Goal: Task Accomplishment & Management: Manage account settings

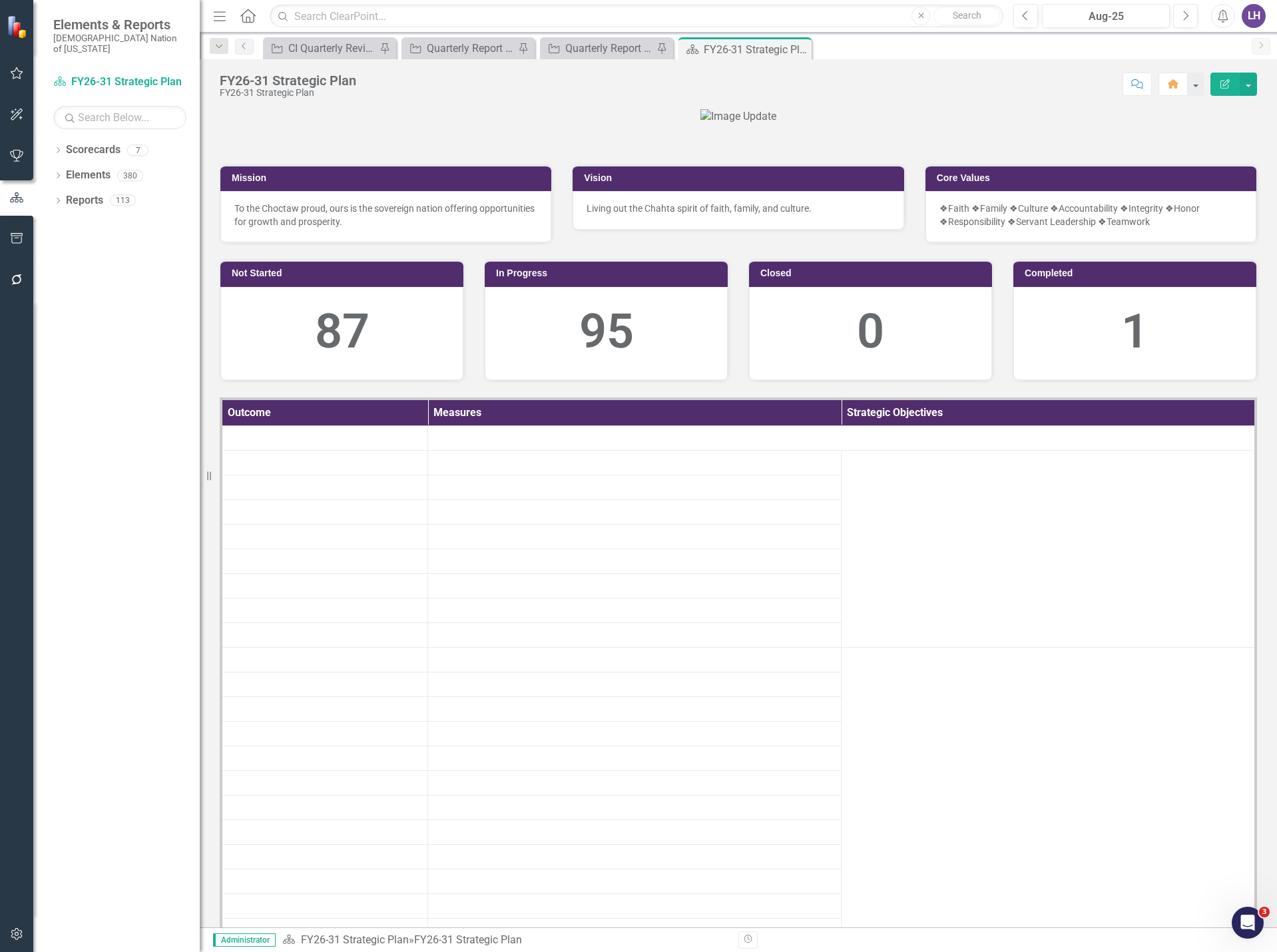
click at [19, 931] on icon "button" at bounding box center [17, 934] width 14 height 10
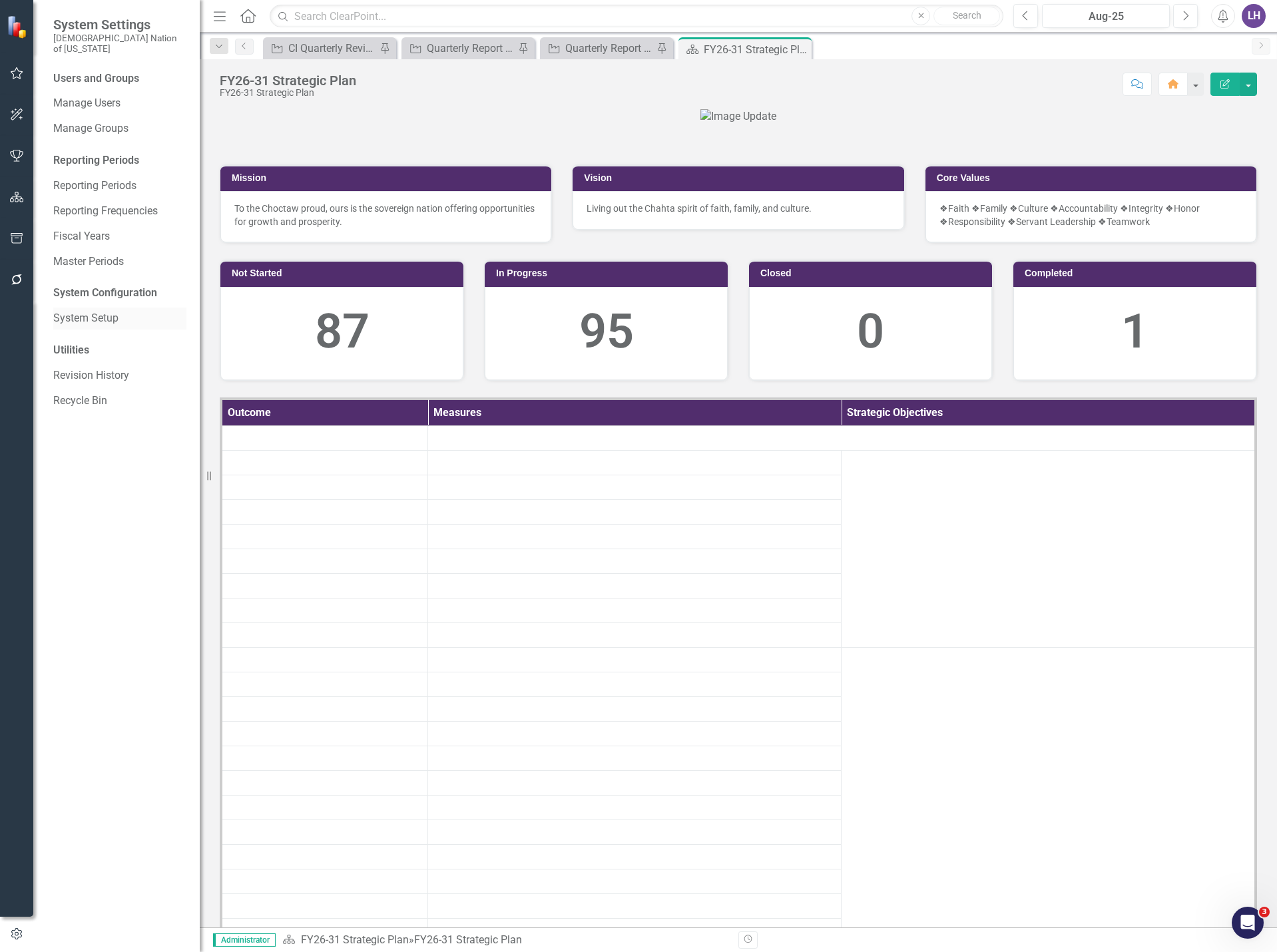
click at [117, 311] on link "System Setup" at bounding box center [120, 318] width 133 height 15
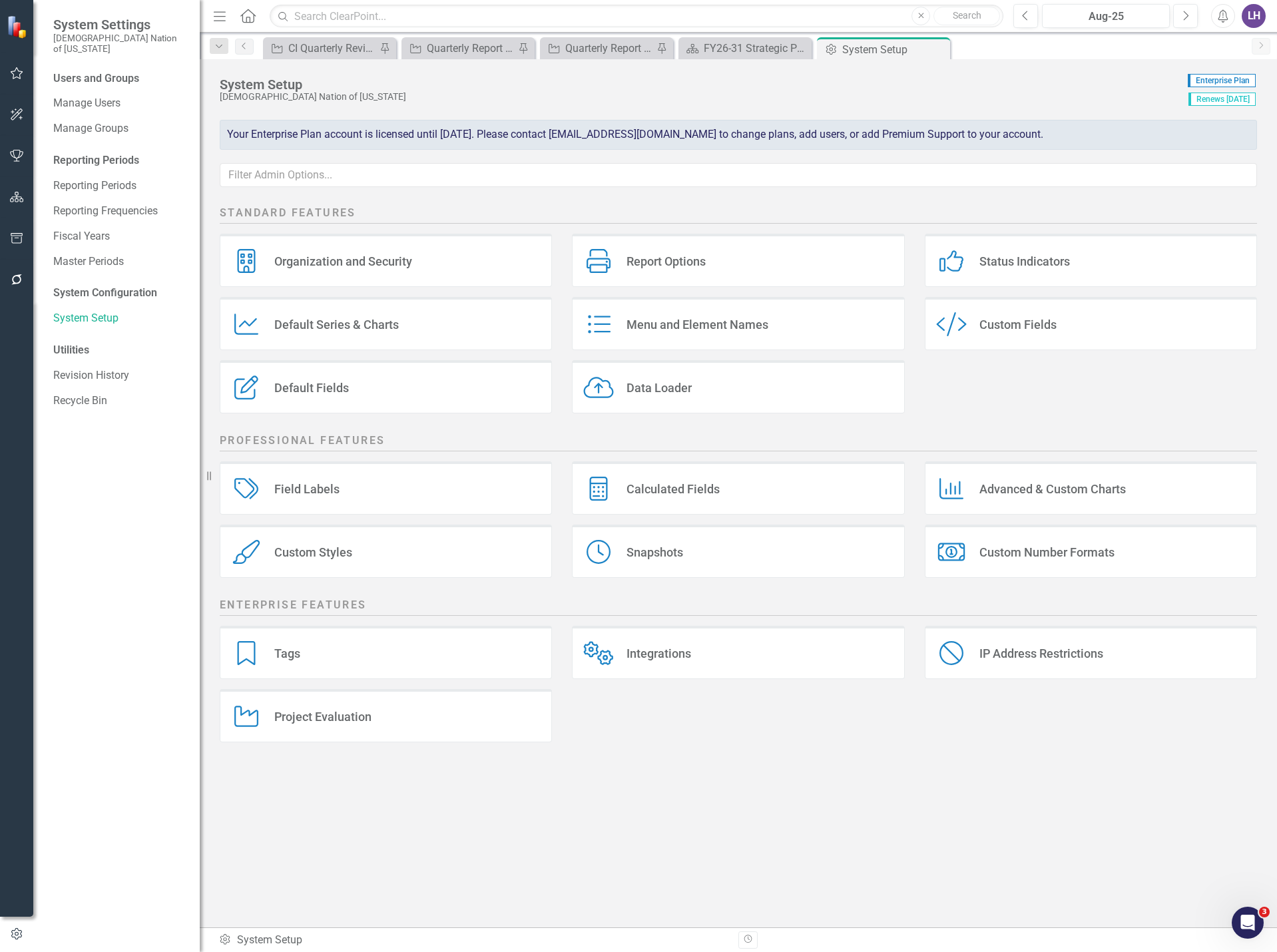
click at [1004, 330] on div "Custom Fields" at bounding box center [1018, 324] width 77 height 15
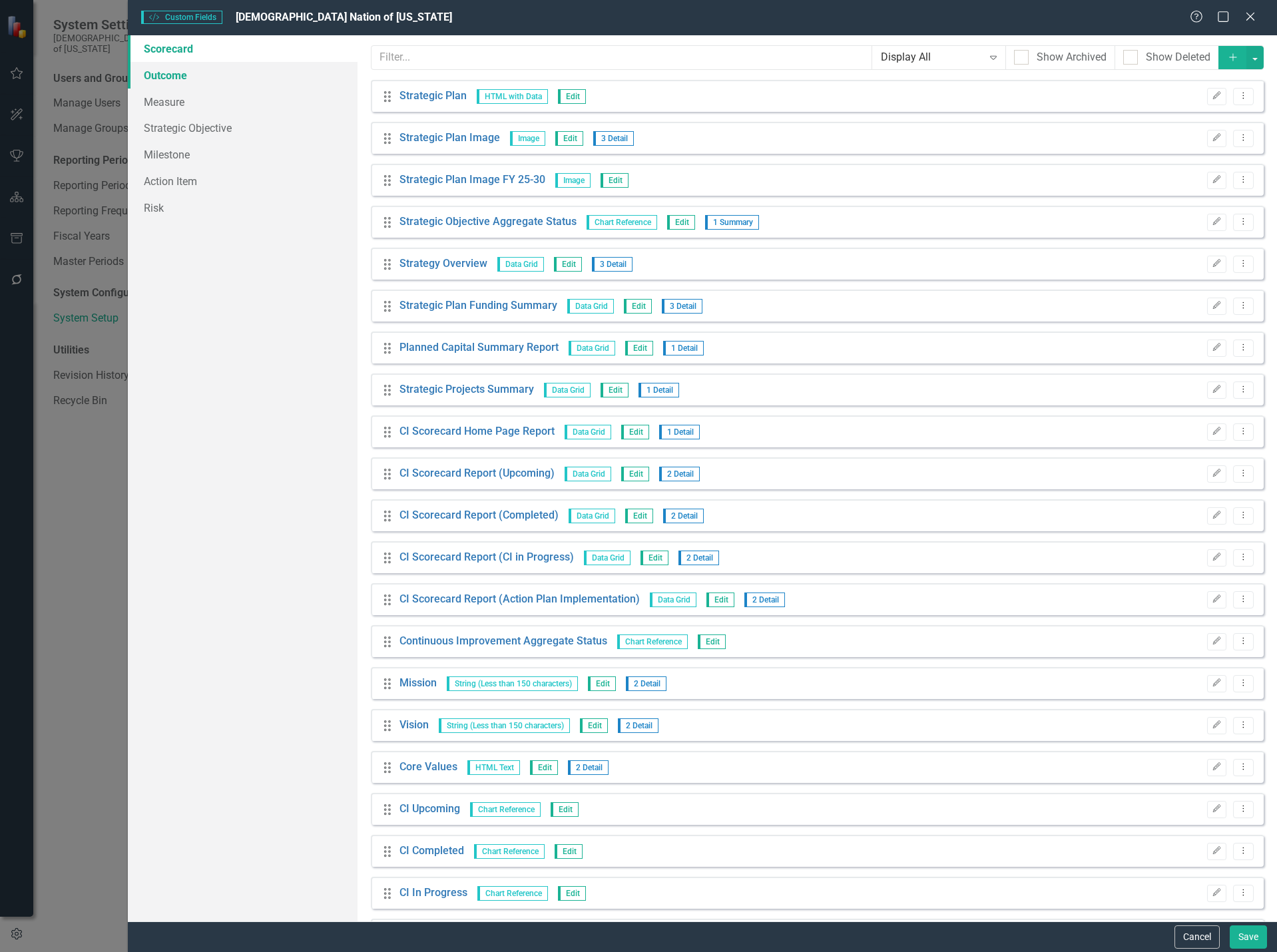
click at [189, 75] on link "Outcome" at bounding box center [243, 75] width 230 height 27
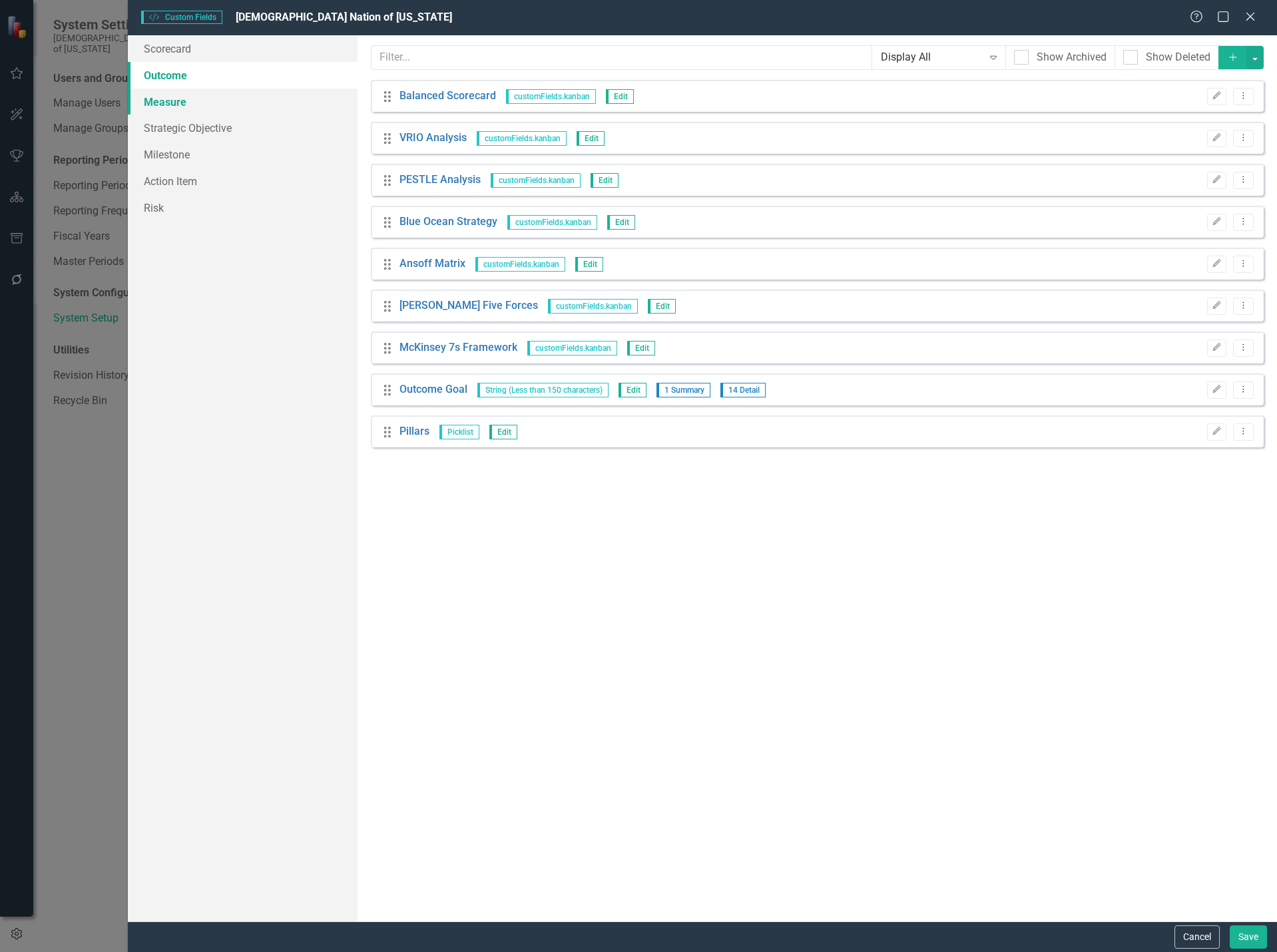
click at [182, 102] on link "Measure" at bounding box center [243, 102] width 230 height 27
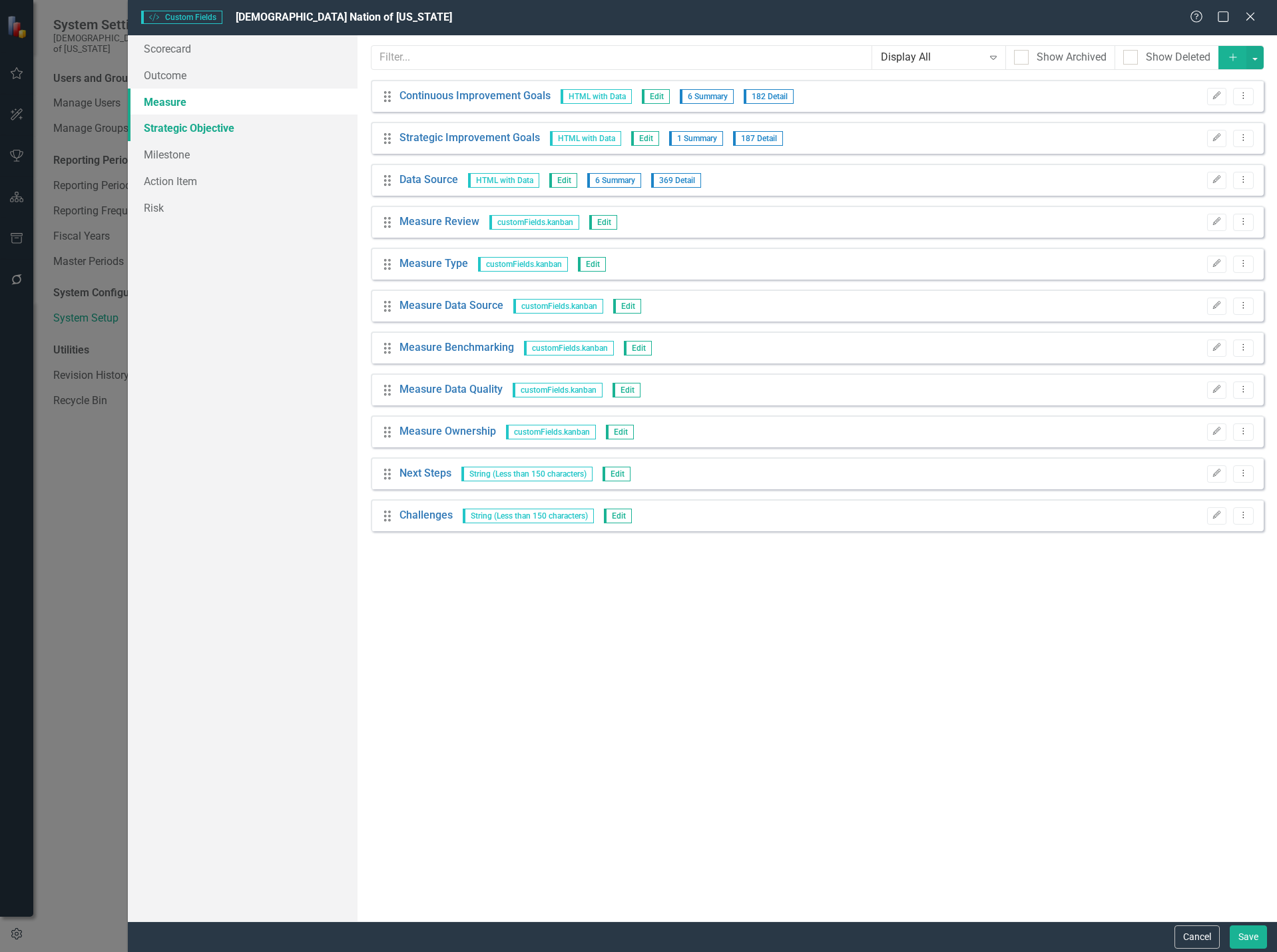
click at [182, 128] on link "Strategic Objective" at bounding box center [243, 128] width 230 height 27
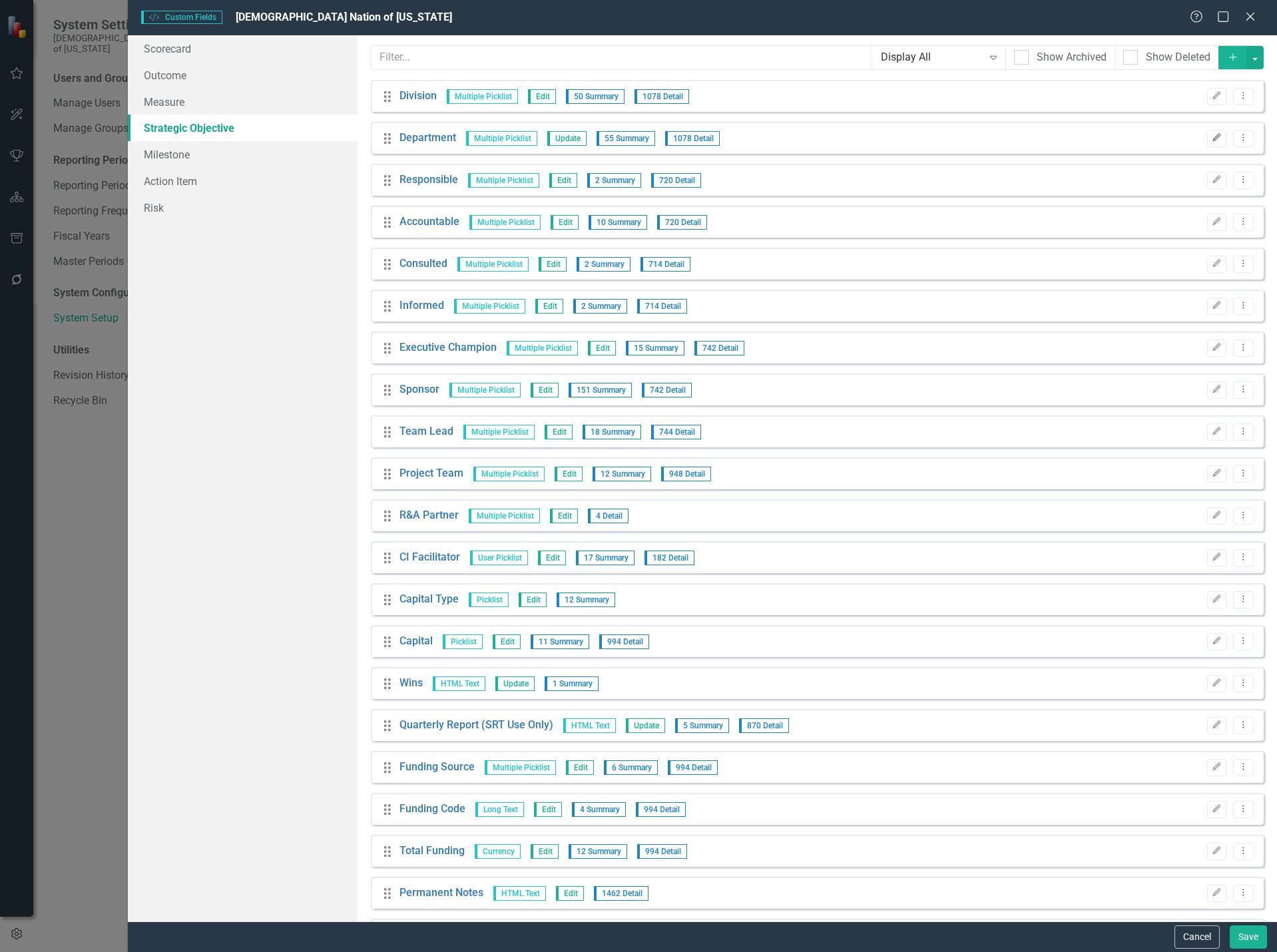
click at [1212, 138] on icon "Edit" at bounding box center [1217, 138] width 10 height 8
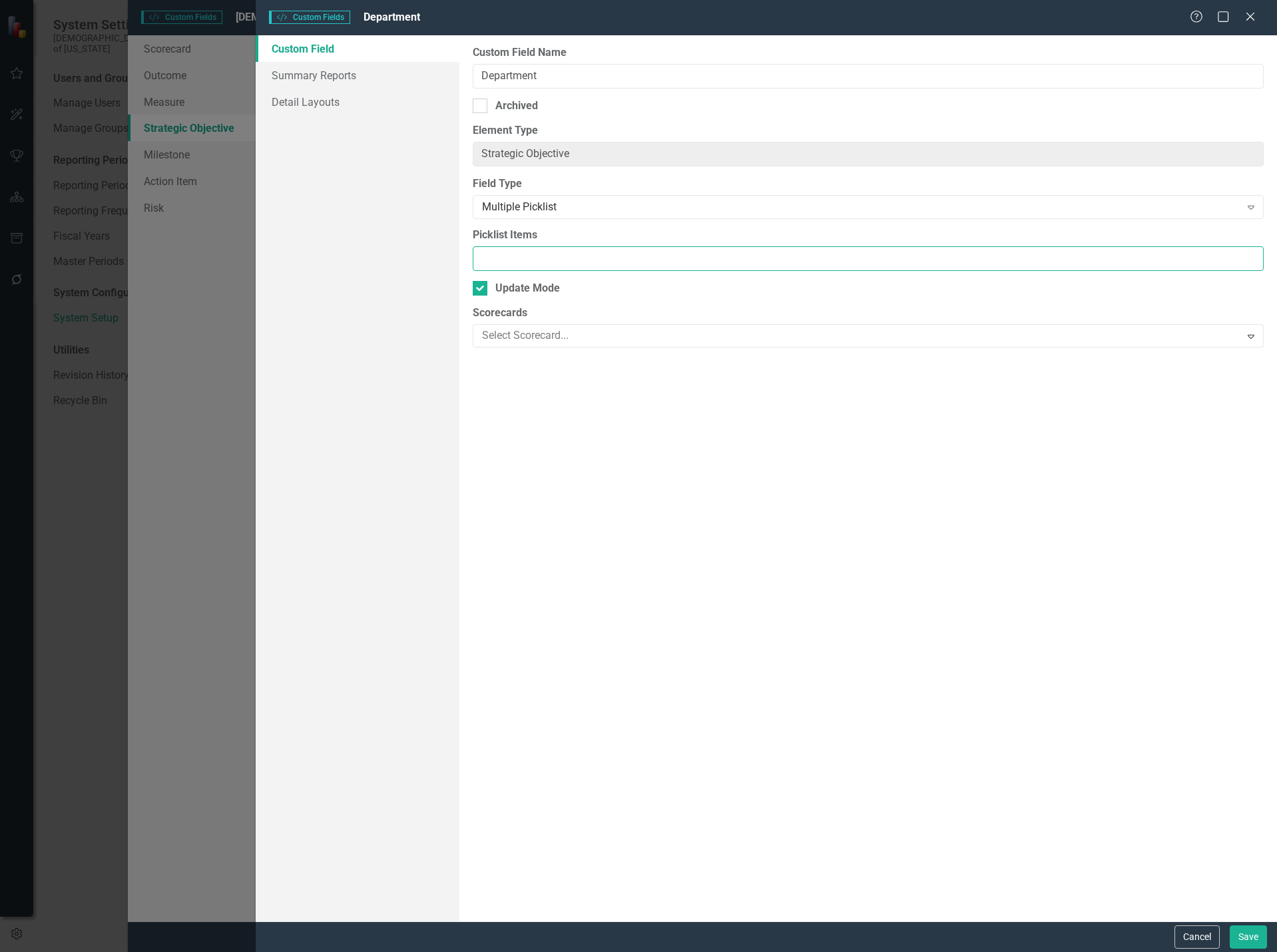
scroll to position [0, 3376]
drag, startPoint x: 601, startPoint y: 255, endPoint x: 1412, endPoint y: 256, distance: 811.0
click at [1276, 256] on html "System Settings Choctaw Nation of [US_STATE] Users and Groups Manage Users Mana…" at bounding box center [638, 476] width 1277 height 952
click at [848, 259] on input "Advanced Technology Initiatives, Agriculture & Land Management, Business Develo…" at bounding box center [868, 259] width 791 height 25
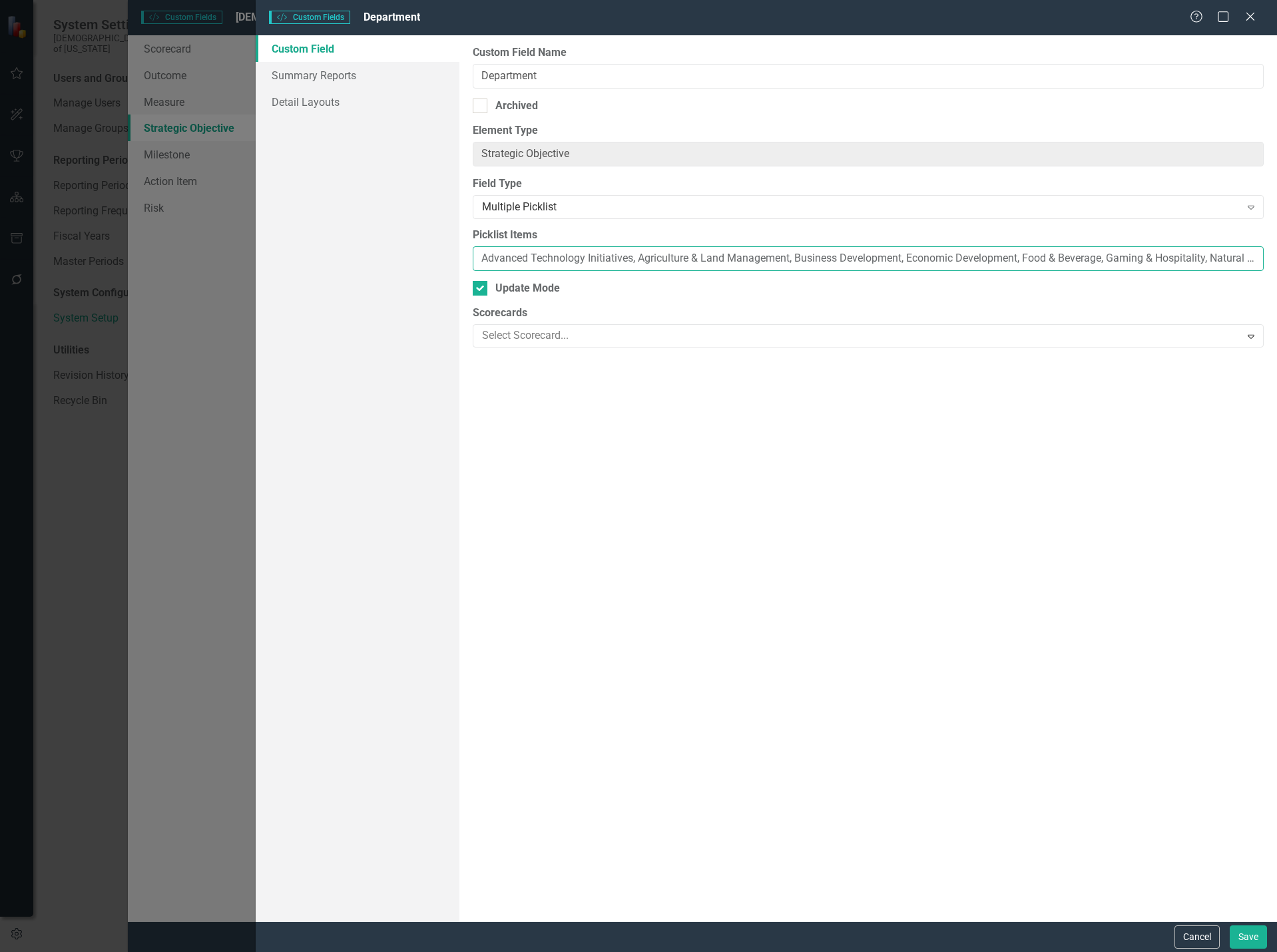
drag, startPoint x: 847, startPoint y: 259, endPoint x: 242, endPoint y: 228, distance: 605.8
click at [242, 228] on div "Custom Style Custom Fields Department Help Maximize Close Custom Field Summary …" at bounding box center [638, 476] width 1277 height 952
click at [1054, 259] on input "Advanced Technology Initiatives, Agriculture & Land Management, Business Develo…" at bounding box center [868, 259] width 791 height 25
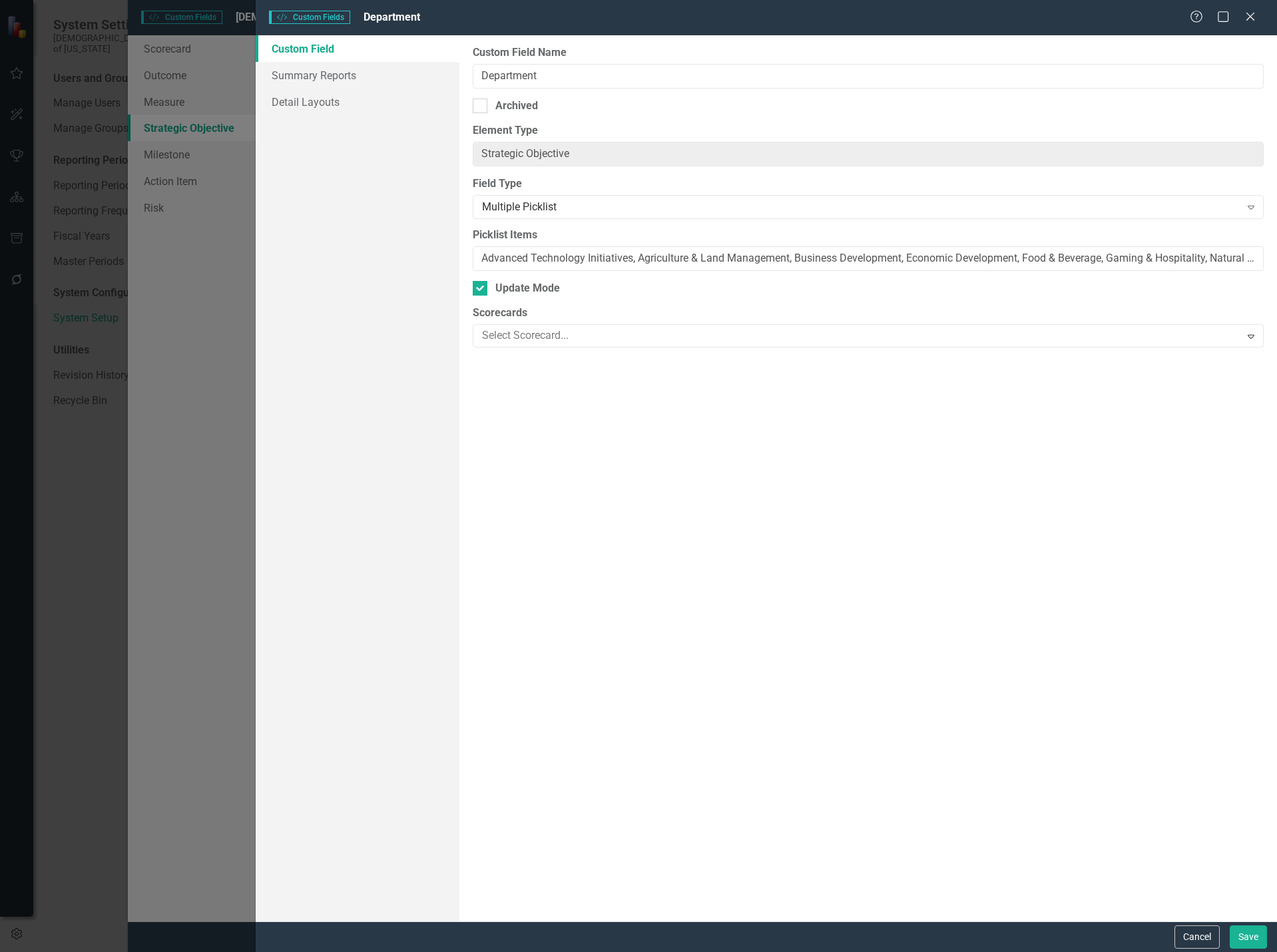
click at [797, 479] on div "Custom Field Name Department Archived Element Type Strategic Objective ClearPoi…" at bounding box center [868, 478] width 818 height 886
click at [1209, 936] on button "Cancel" at bounding box center [1197, 937] width 45 height 23
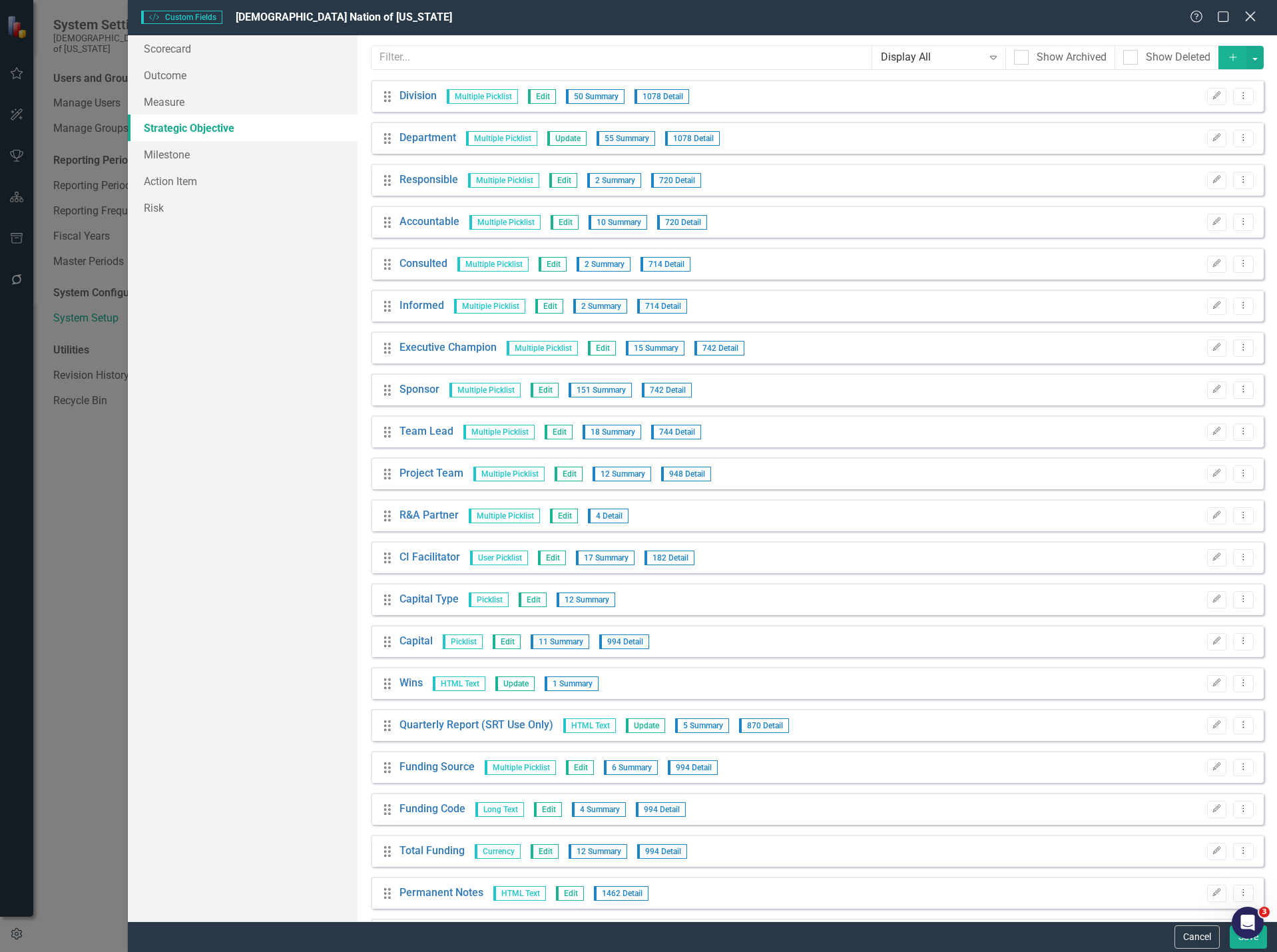
click at [1252, 13] on icon "Close" at bounding box center [1249, 17] width 17 height 13
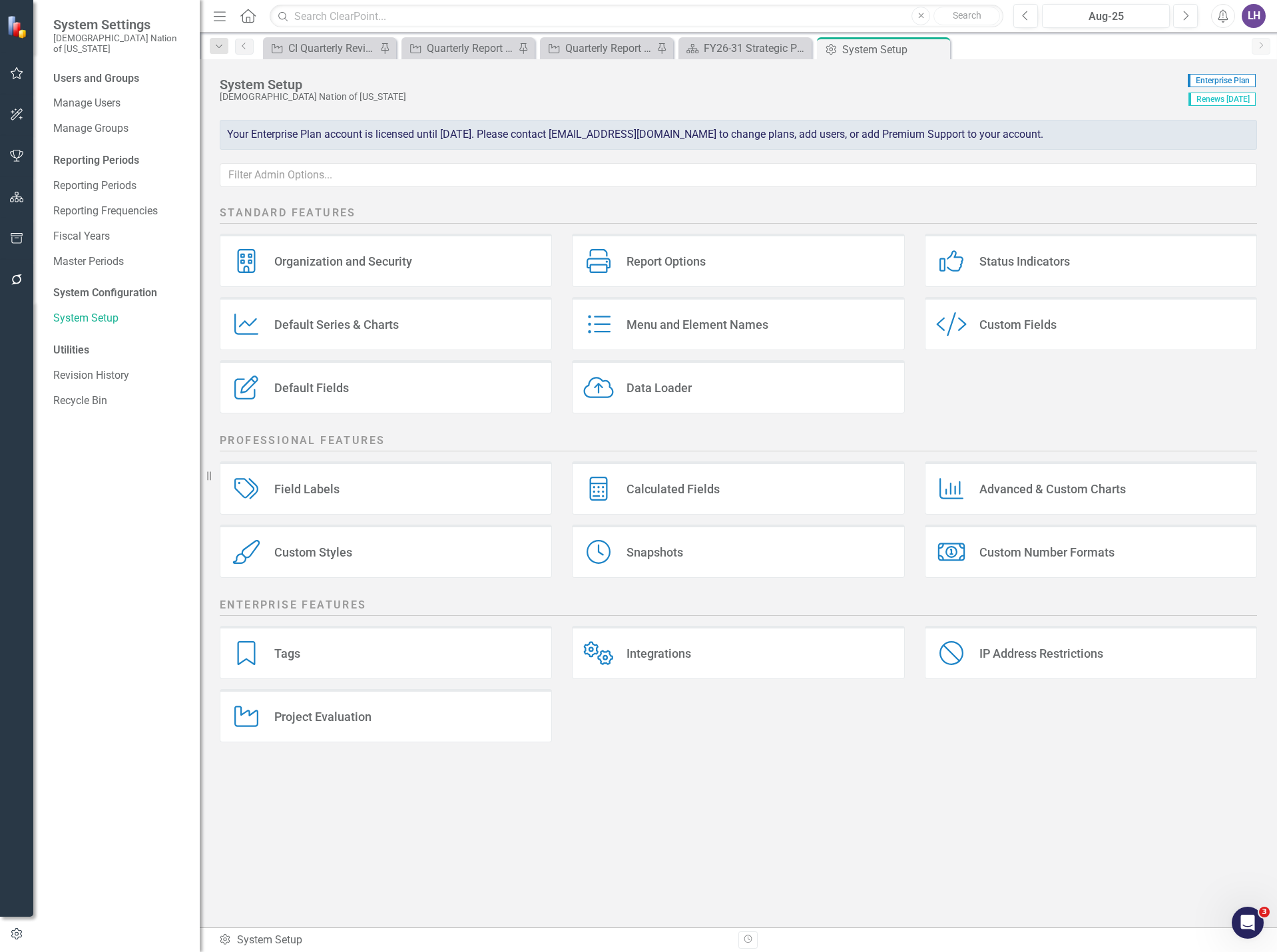
click at [1056, 329] on div "Custom Style Custom Fields" at bounding box center [1091, 323] width 332 height 53
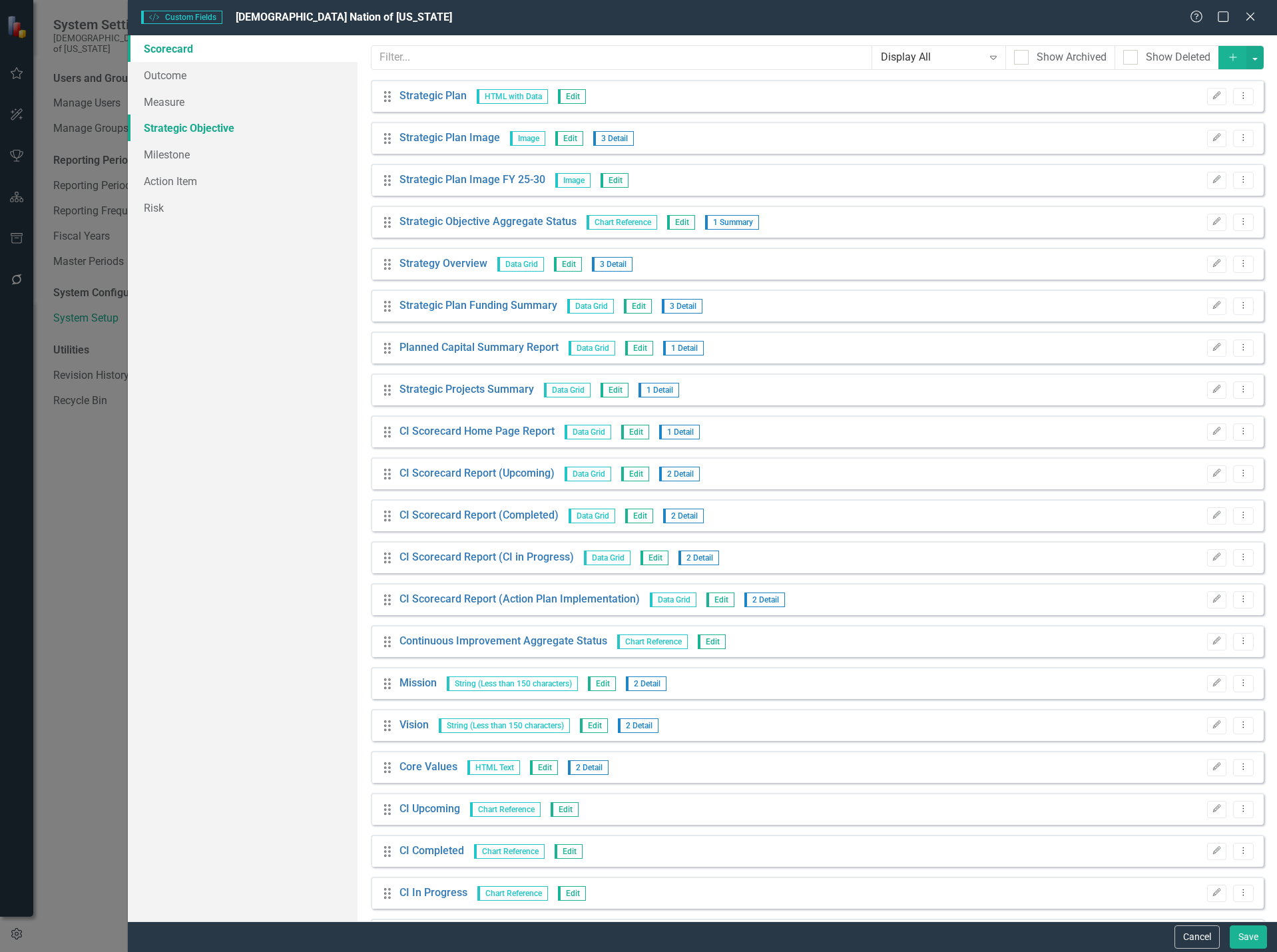
click at [217, 131] on link "Strategic Objective" at bounding box center [243, 128] width 230 height 27
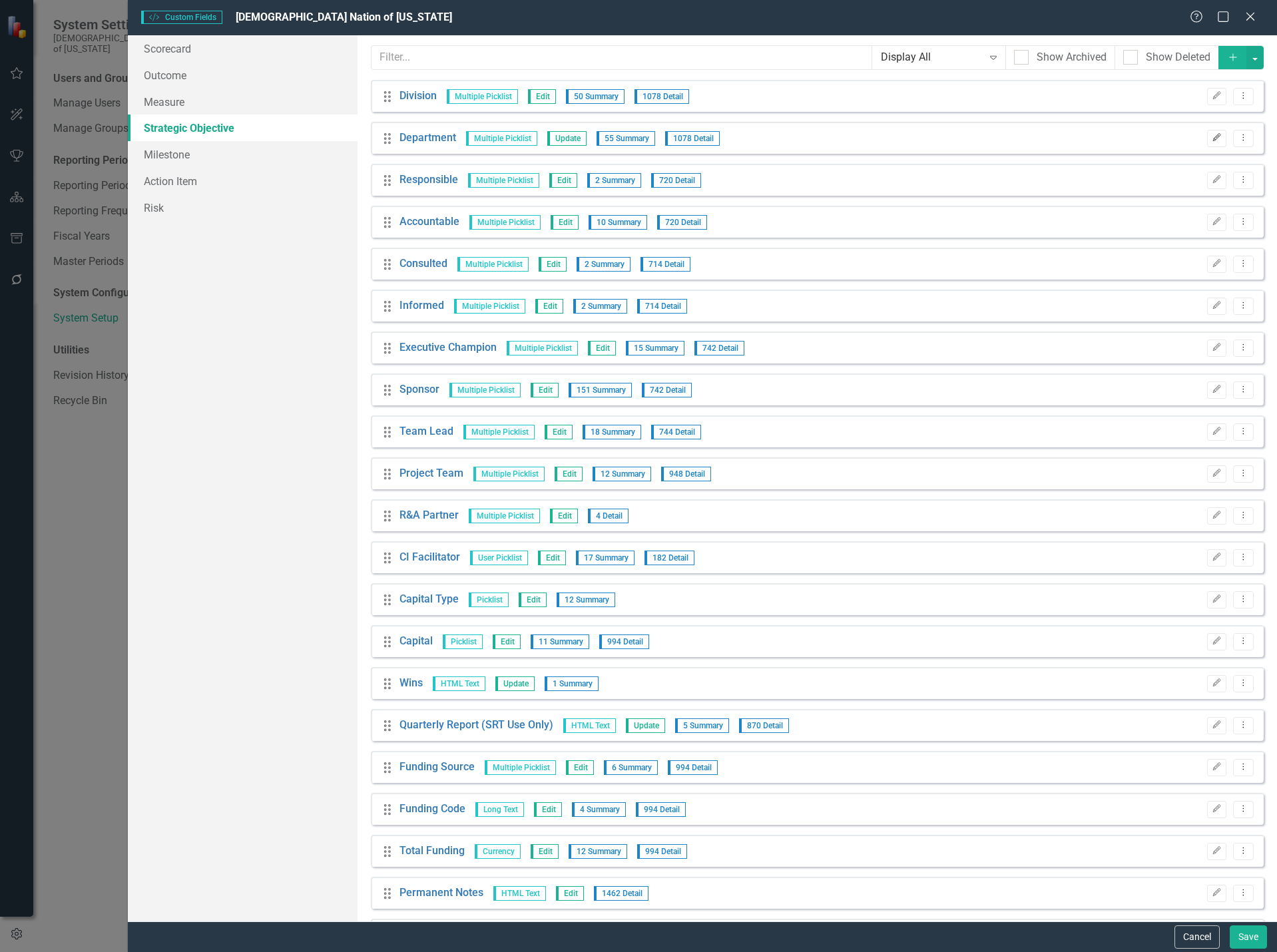
click at [1212, 135] on icon "Edit" at bounding box center [1217, 138] width 10 height 8
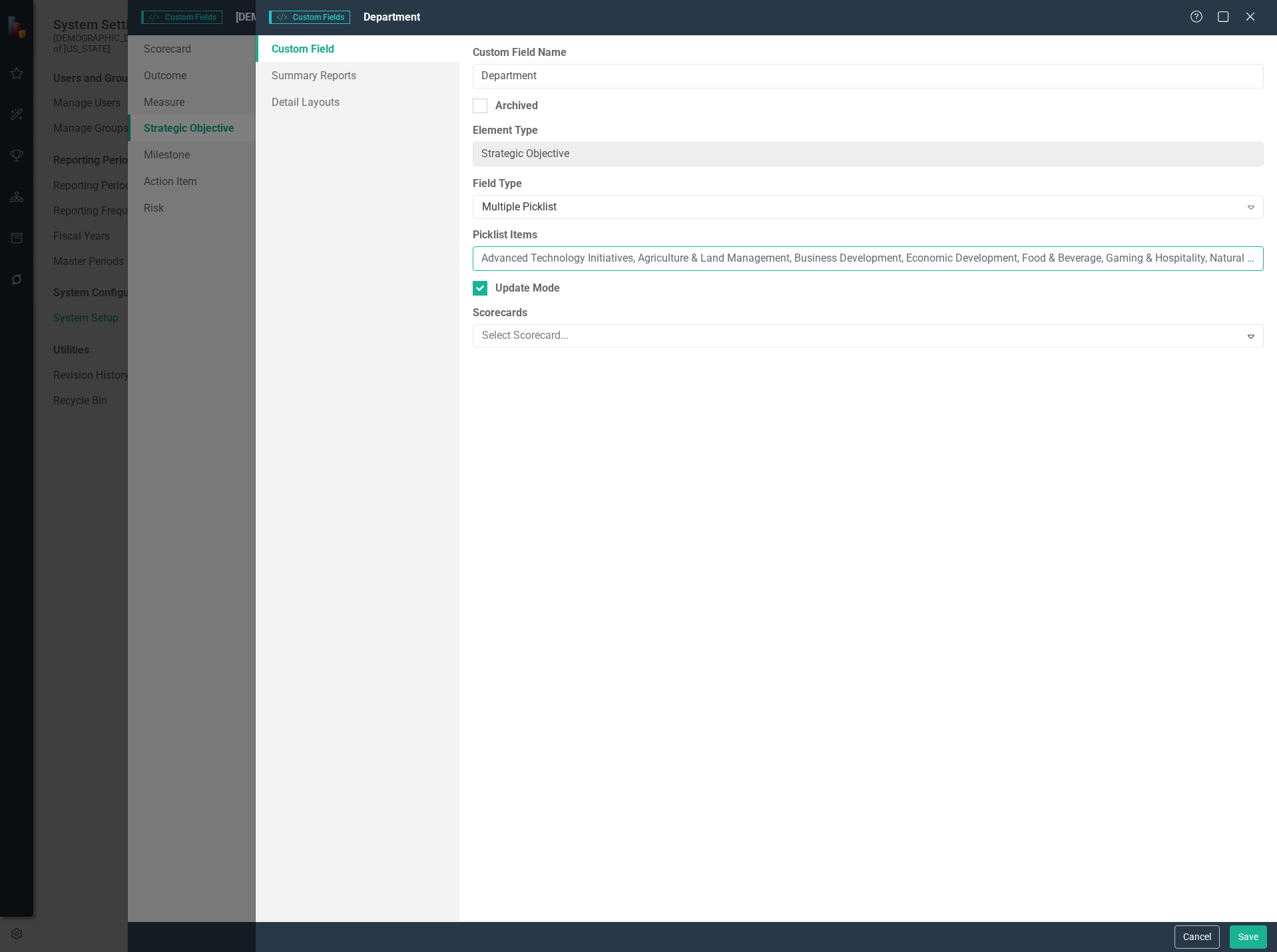
drag, startPoint x: 496, startPoint y: 255, endPoint x: 832, endPoint y: 255, distance: 336.0
click at [832, 255] on input "Advanced Technology Initiatives, Agriculture & Land Management, Business Develo…" at bounding box center [868, 259] width 791 height 25
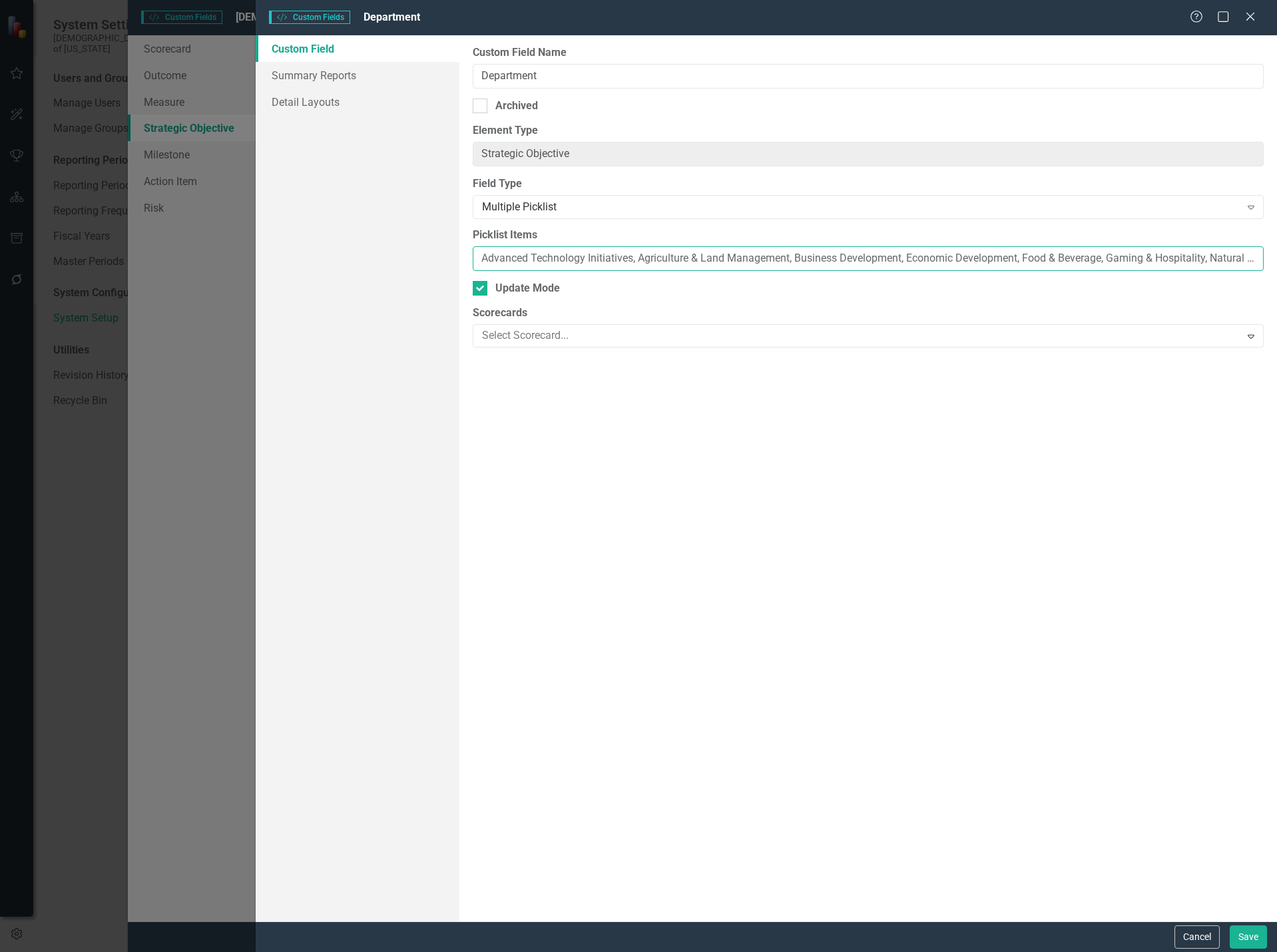
click at [711, 257] on input "Advanced Technology Initiatives, Agriculture & Land Management, Business Develo…" at bounding box center [868, 259] width 791 height 25
paste input "ccounting, Advanced Technology Initiatives, Agriculture & Land Management, Audi…"
type input "Accounting, Advanced Technology Initiatives, Agriculture & Land Management, Aud…"
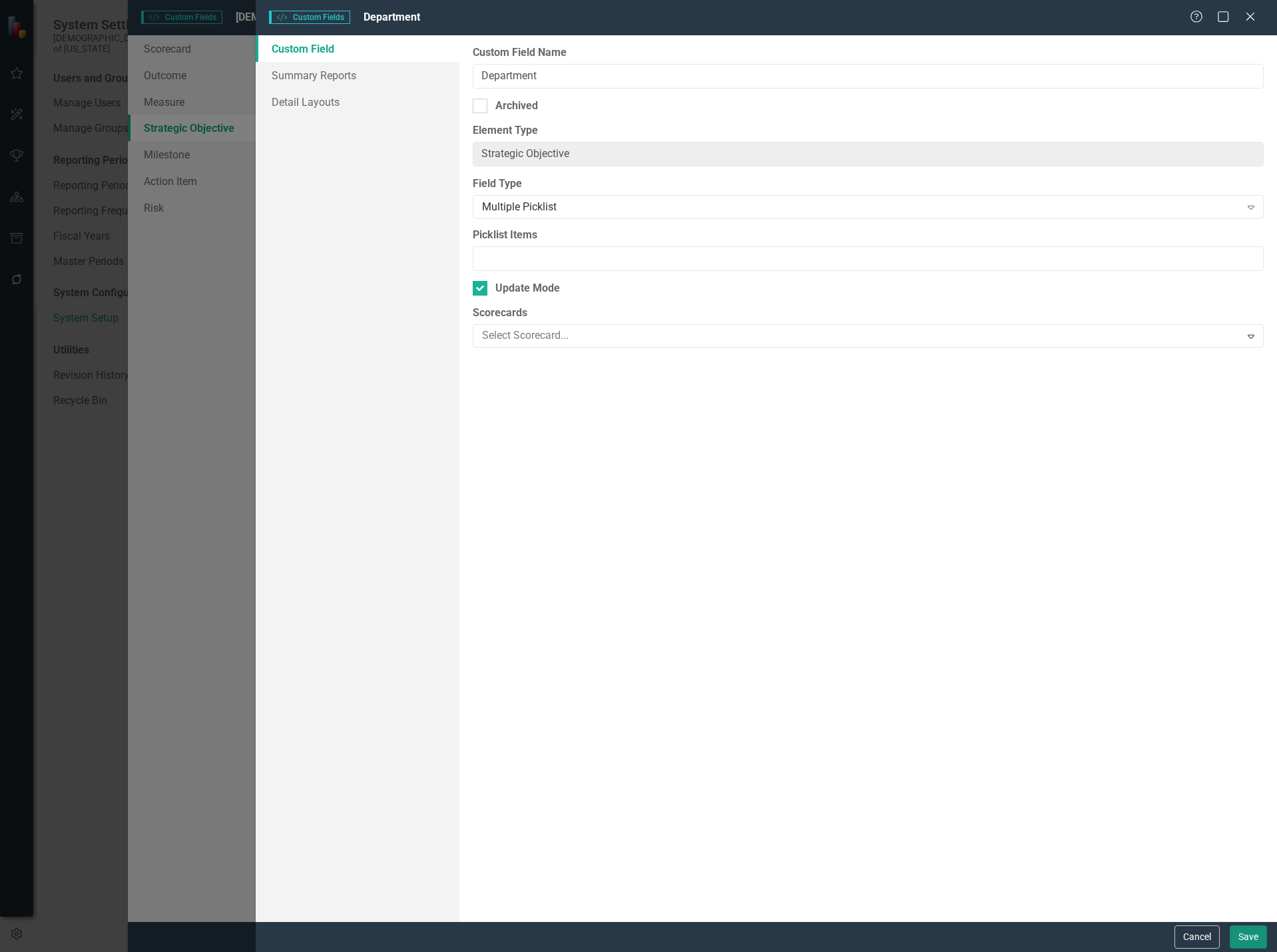
click at [1241, 939] on button "Save" at bounding box center [1248, 937] width 37 height 23
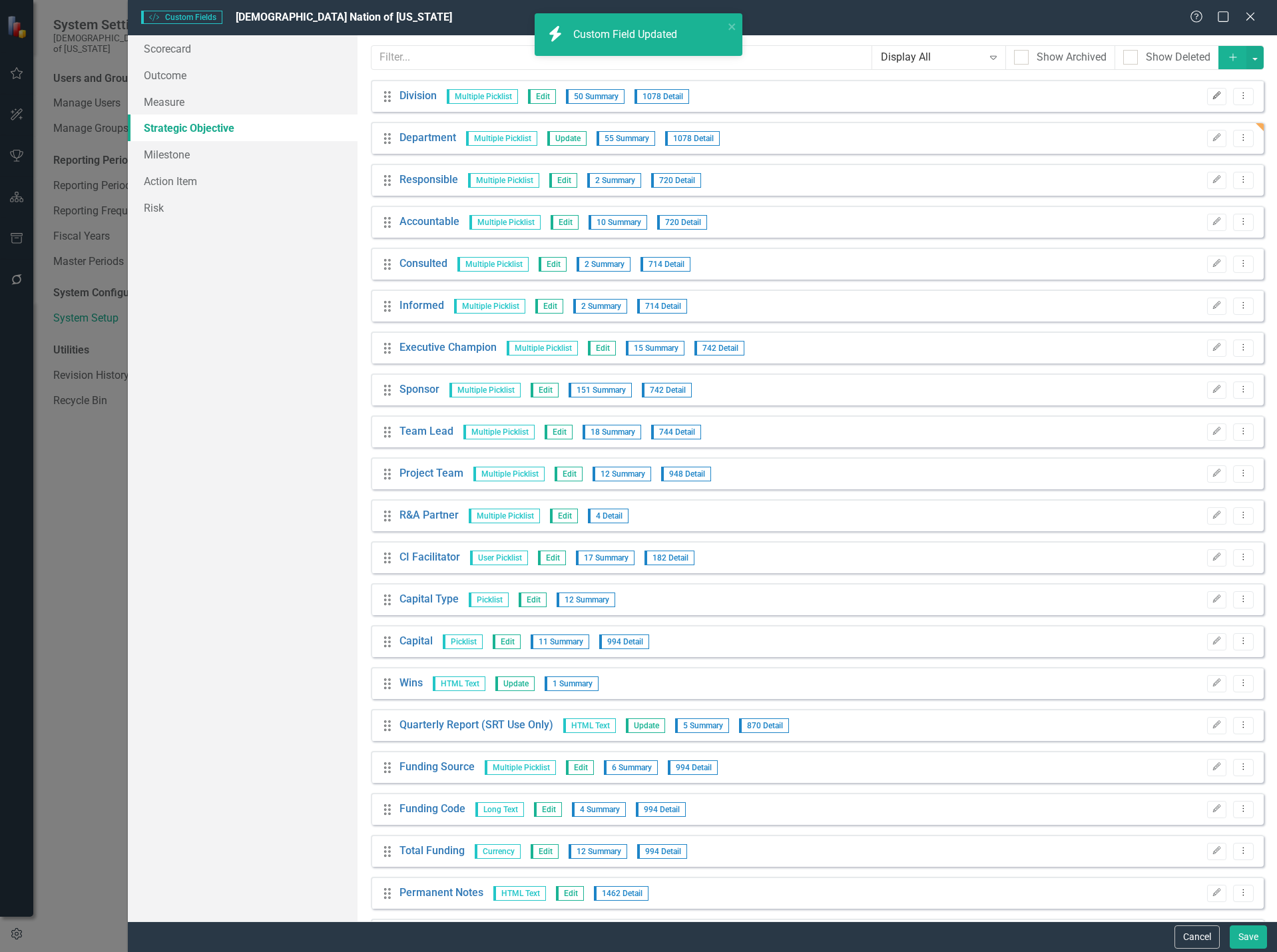
click at [1213, 98] on icon "button" at bounding box center [1217, 96] width 8 height 8
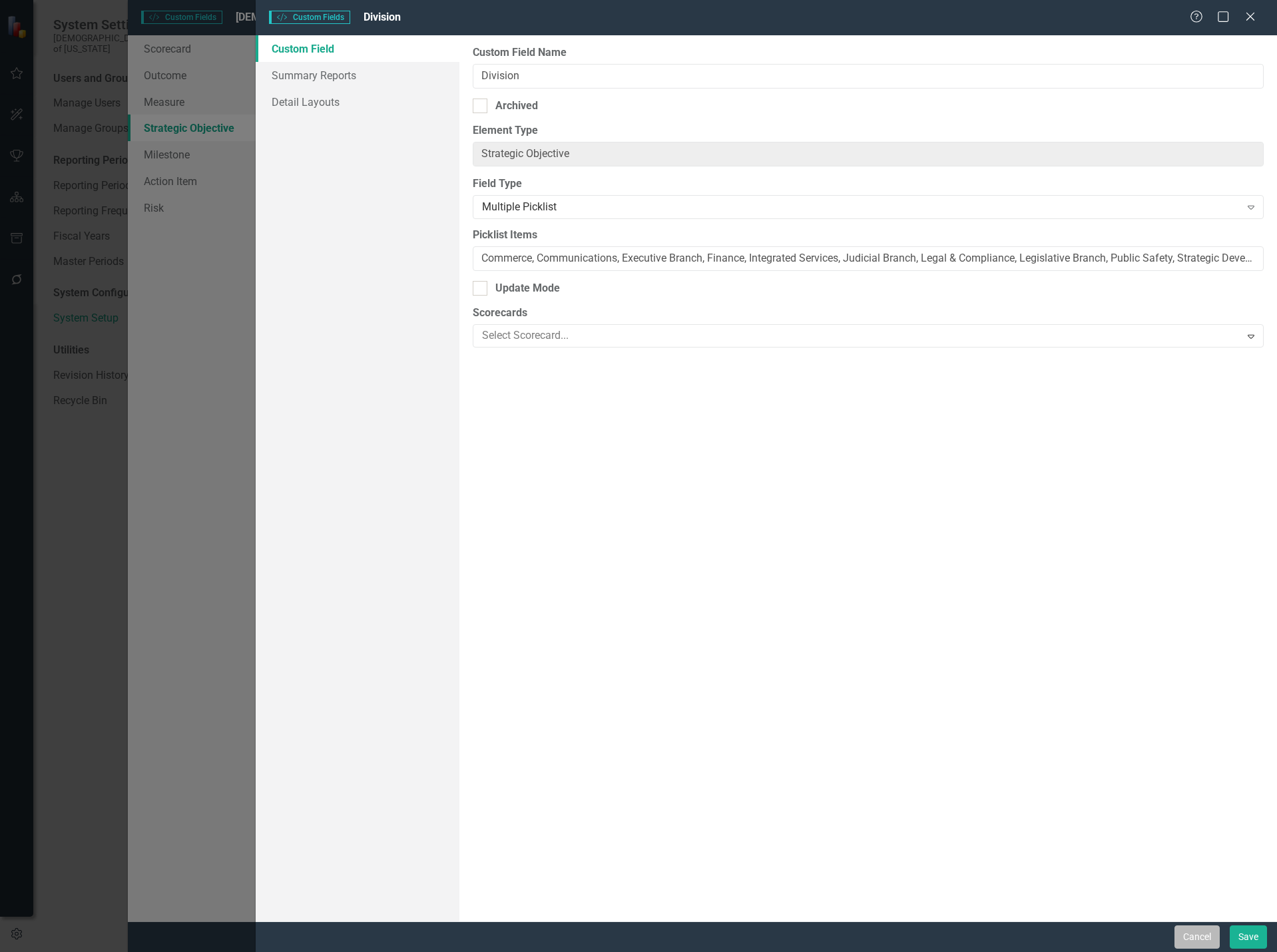
click at [1187, 937] on button "Cancel" at bounding box center [1197, 937] width 45 height 23
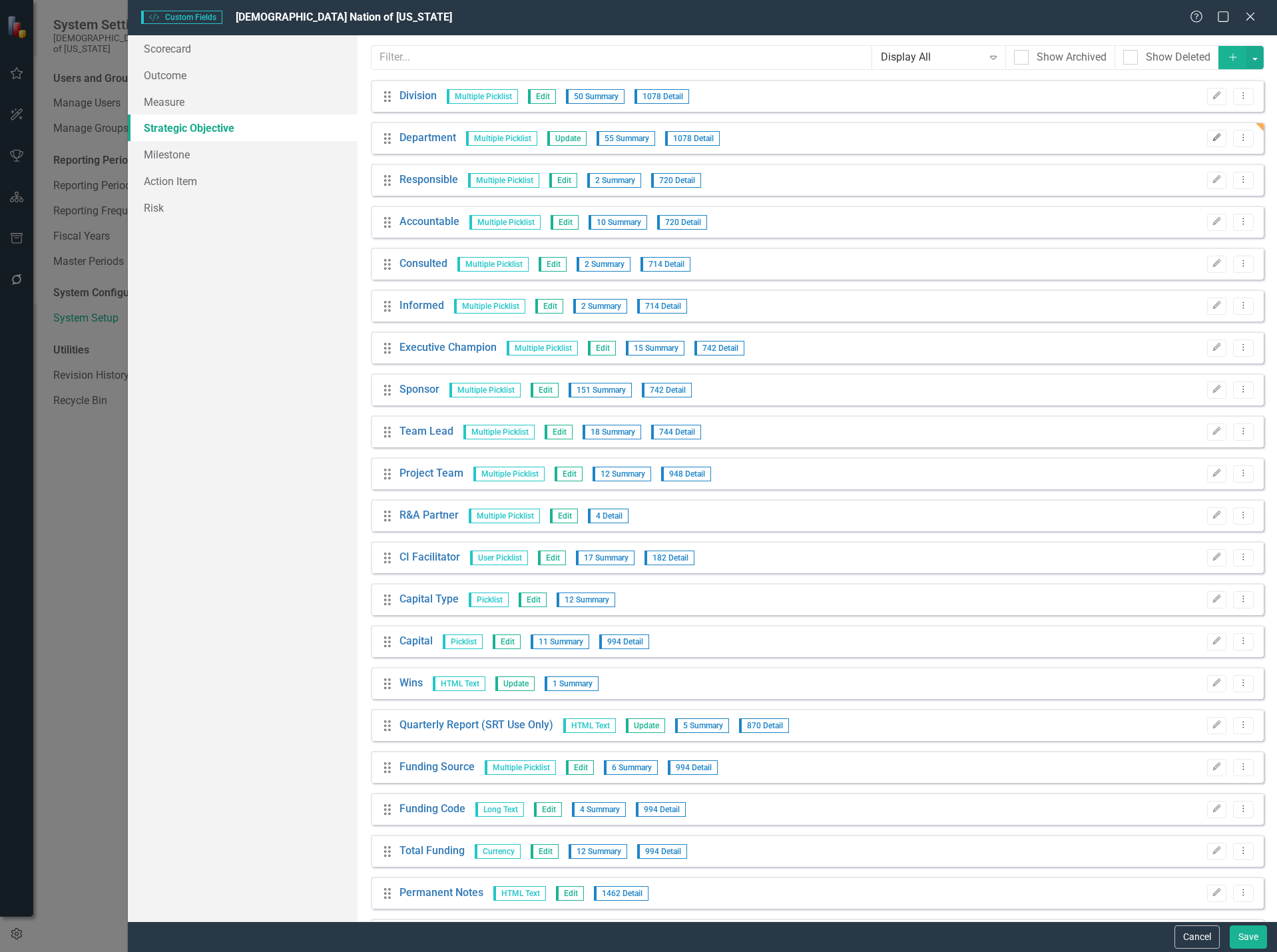
click at [1212, 138] on icon "Edit" at bounding box center [1217, 138] width 10 height 8
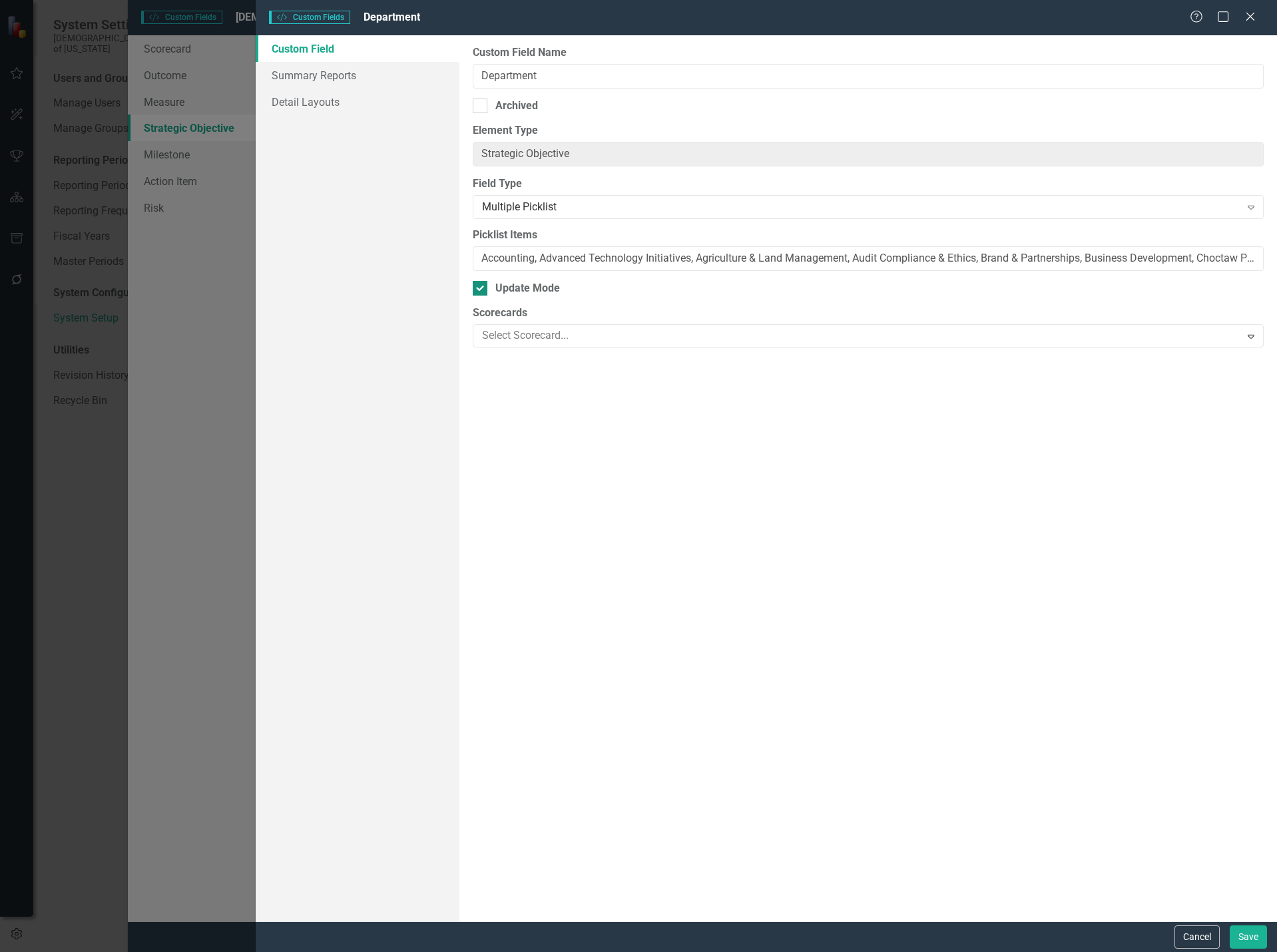
click at [485, 292] on div at bounding box center [480, 288] width 14 height 14
click at [481, 290] on input "Update Mode" at bounding box center [477, 285] width 9 height 9
checkbox input "false"
click at [1249, 941] on button "Save" at bounding box center [1248, 937] width 37 height 23
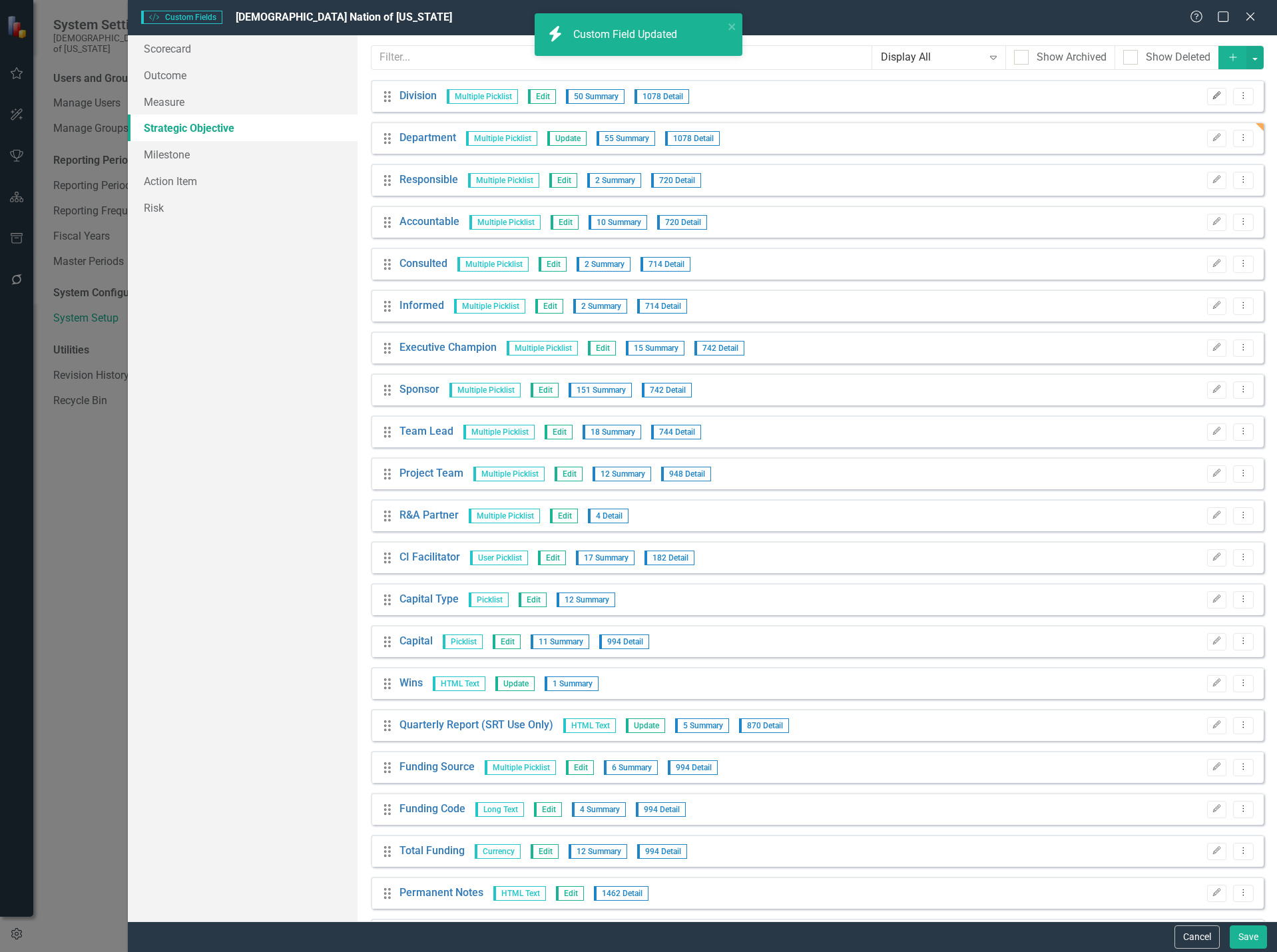
click at [1213, 96] on icon "button" at bounding box center [1217, 96] width 8 height 8
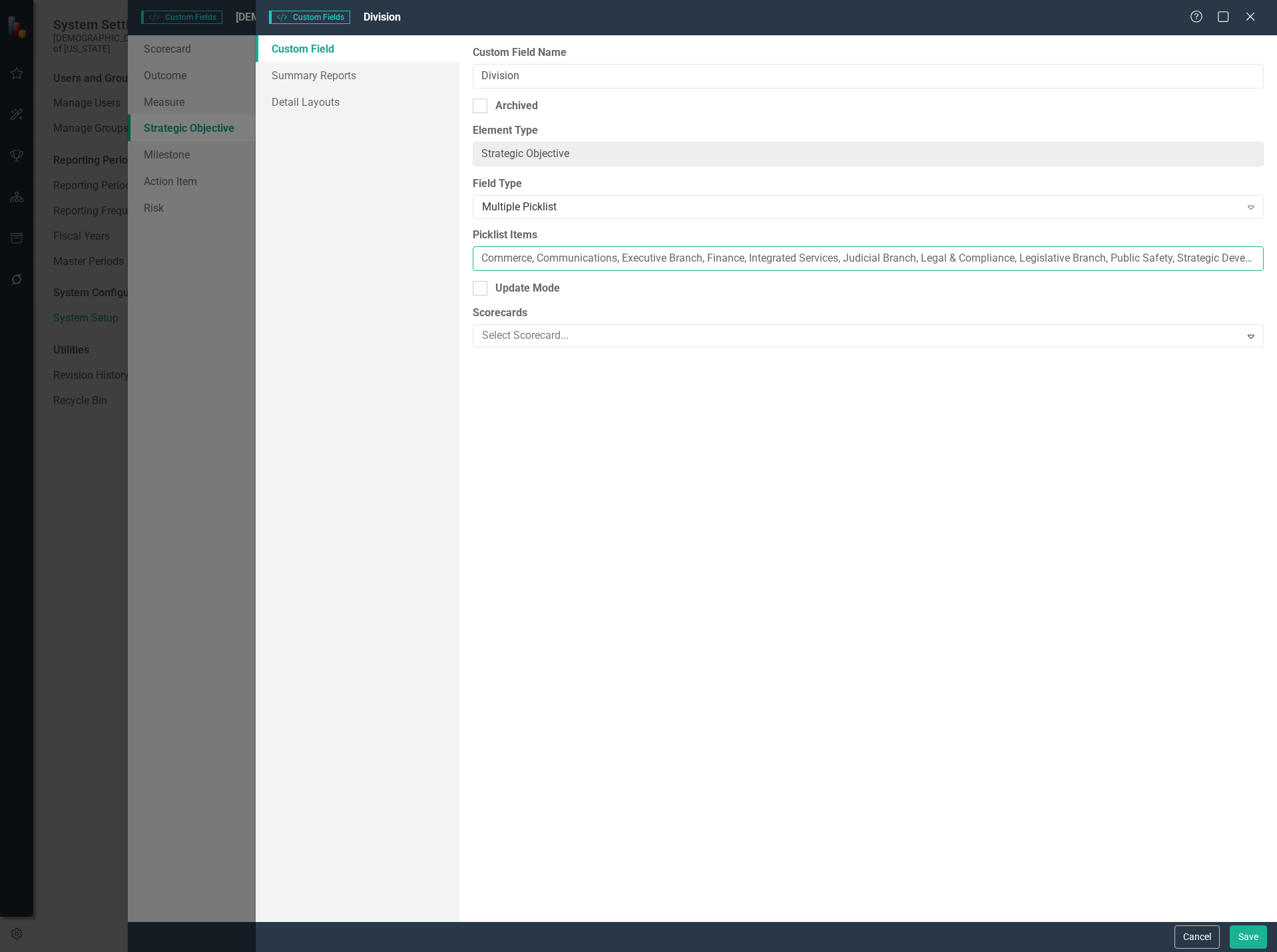
click at [821, 263] on input "Commerce, Communications, Executive Branch, Finance, Integrated Services, Judic…" at bounding box center [868, 259] width 791 height 25
click at [1237, 932] on button "Save" at bounding box center [1248, 937] width 37 height 23
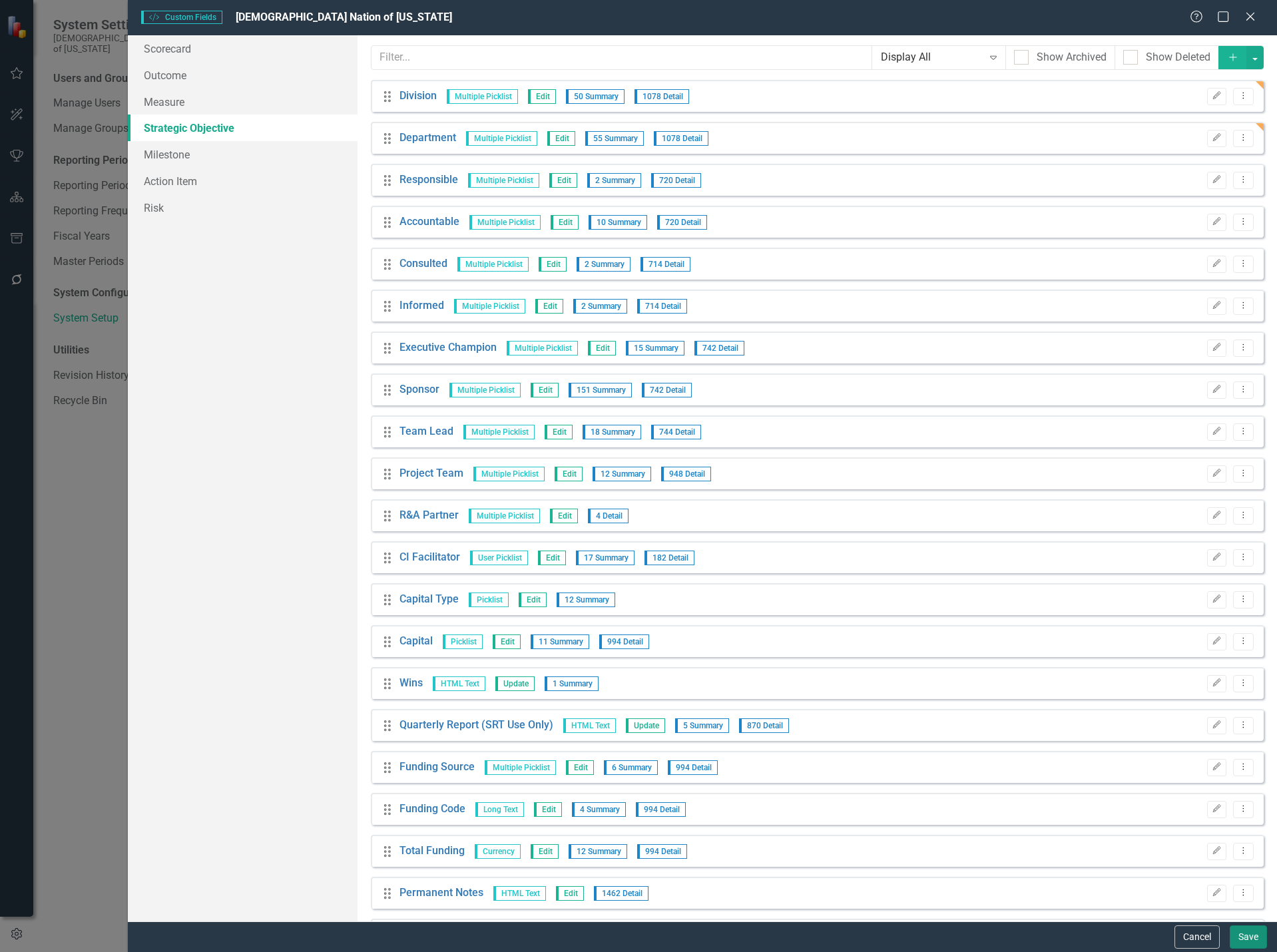
click at [1243, 938] on button "Save" at bounding box center [1248, 937] width 37 height 23
